Goal: Check status: Verify the current state of an ongoing process or item

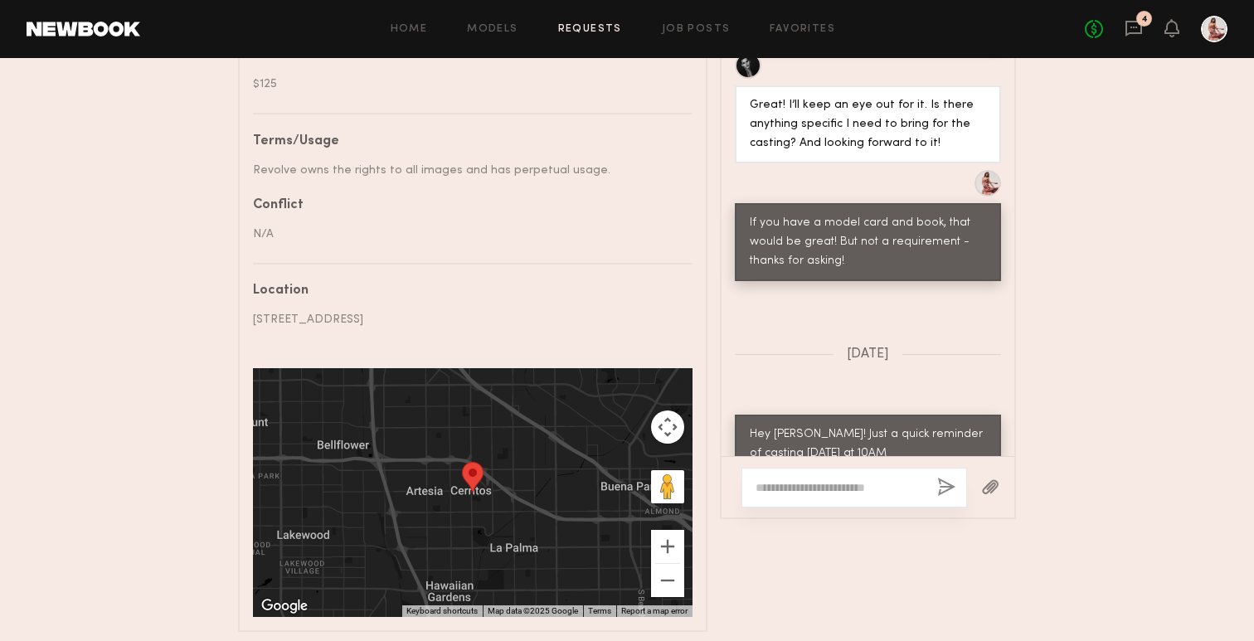
scroll to position [8238, 0]
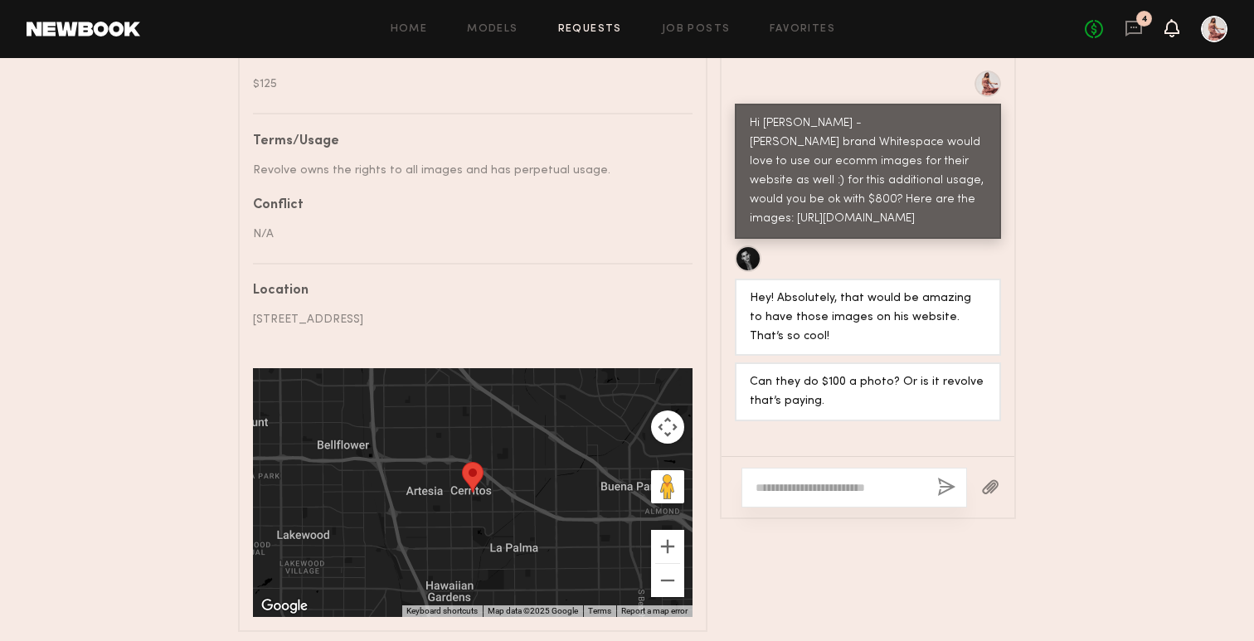
click at [1171, 27] on icon at bounding box center [1171, 28] width 13 height 12
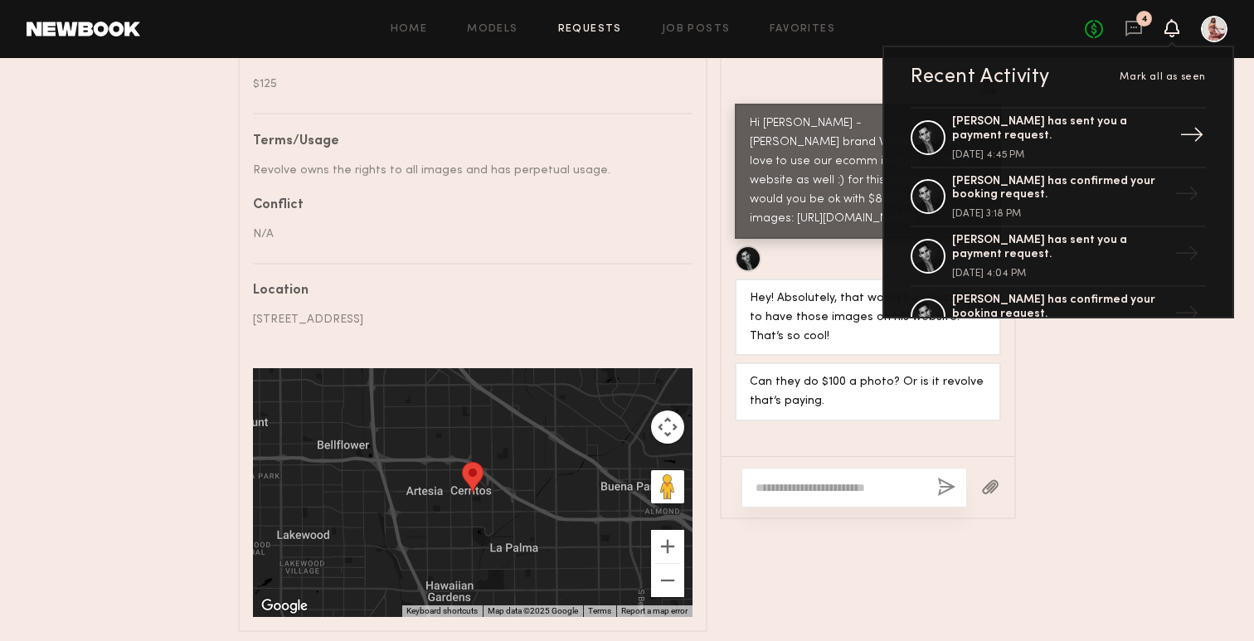
click at [1113, 128] on div "Marvin C. has sent you a payment request." at bounding box center [1060, 129] width 216 height 28
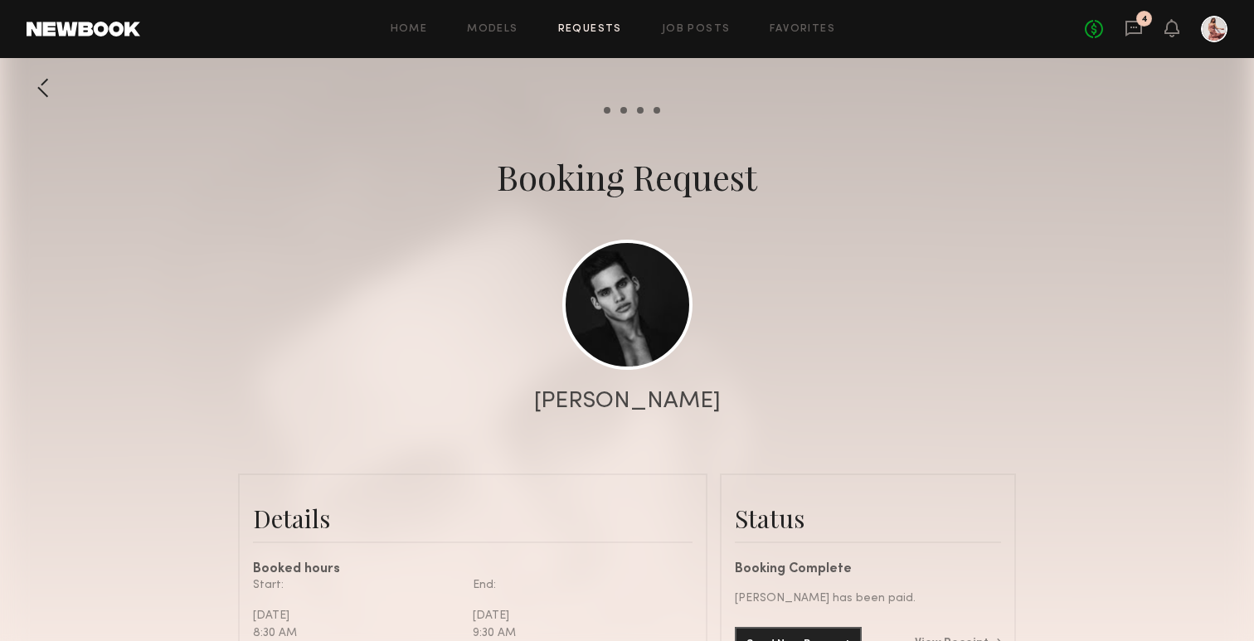
scroll to position [373, 0]
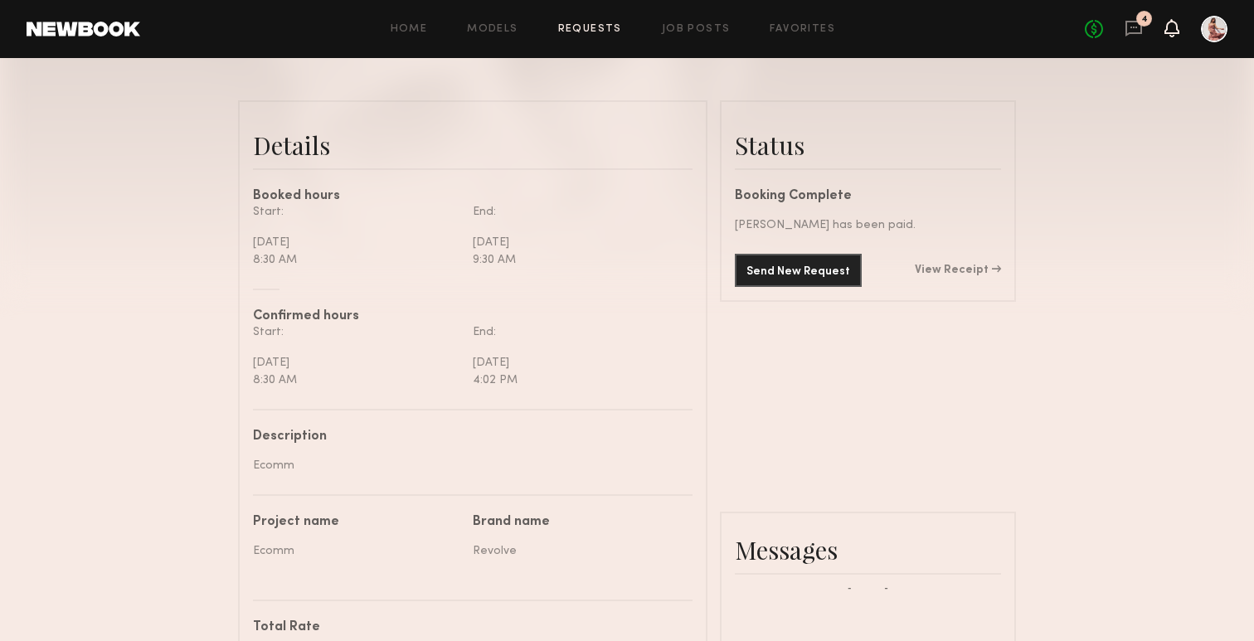
click at [1170, 29] on icon at bounding box center [1171, 28] width 13 height 12
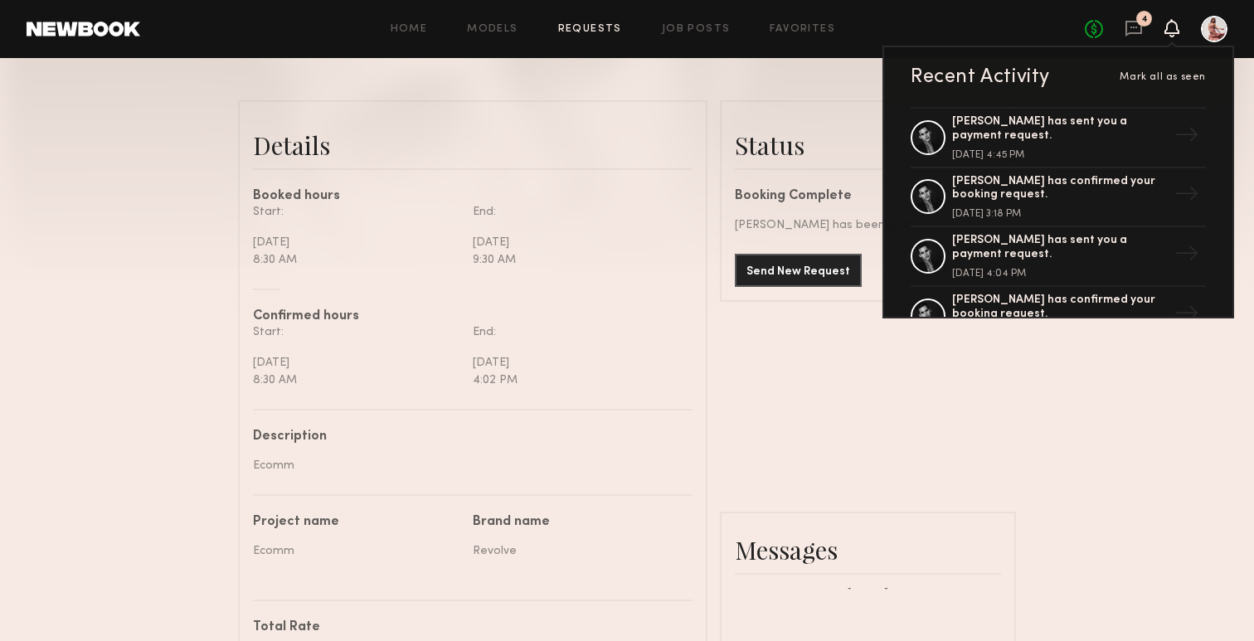
click at [582, 24] on link "Requests" at bounding box center [590, 29] width 64 height 11
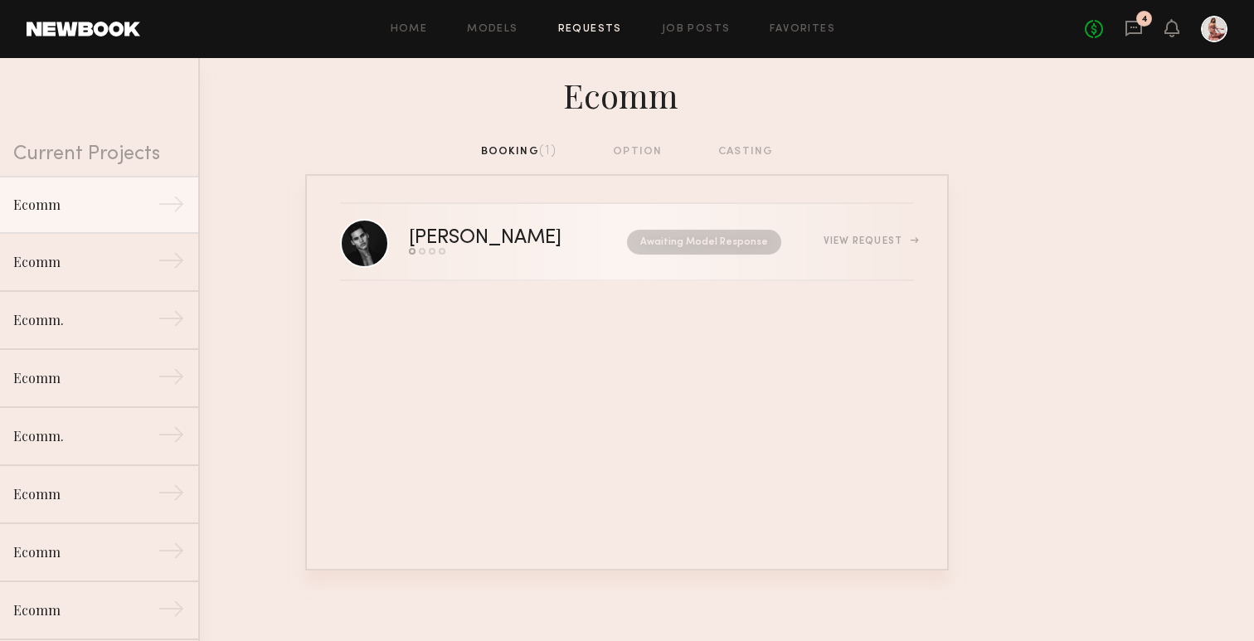
click at [509, 248] on div "[PERSON_NAME]" at bounding box center [502, 238] width 186 height 19
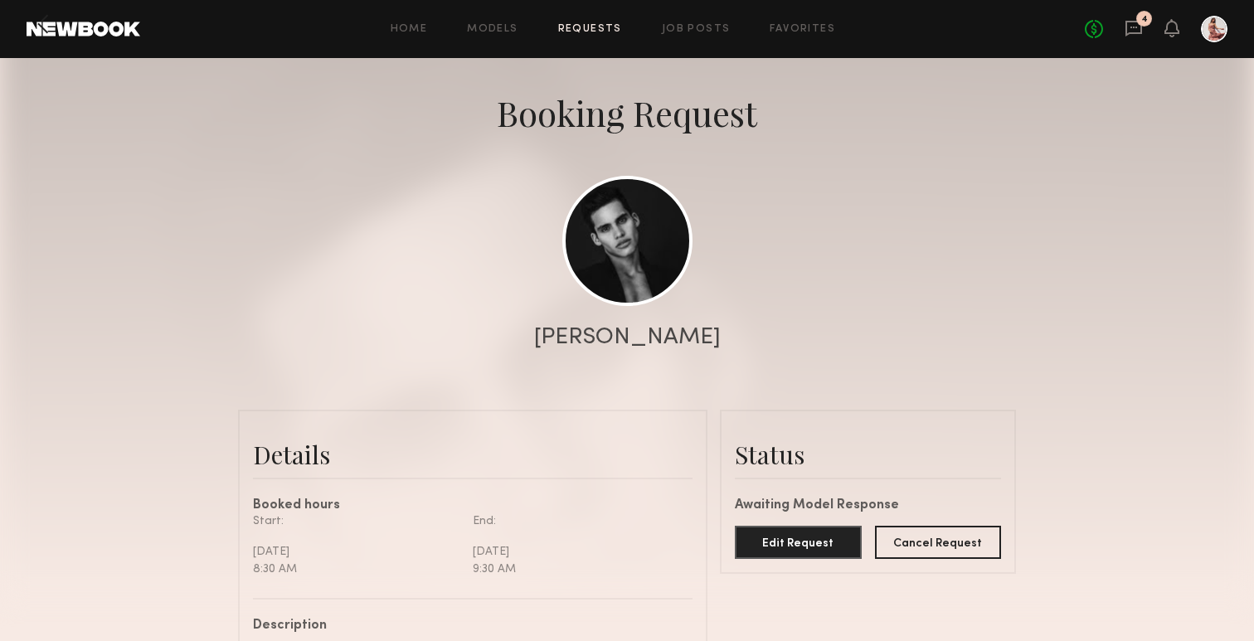
scroll to position [65, 0]
